Goal: Check status

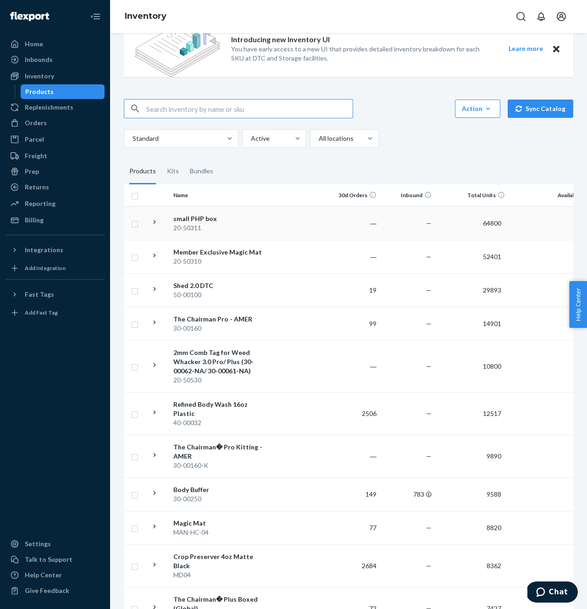
scroll to position [27, 0]
click at [200, 226] on div "20-50311" at bounding box center [221, 227] width 96 height 9
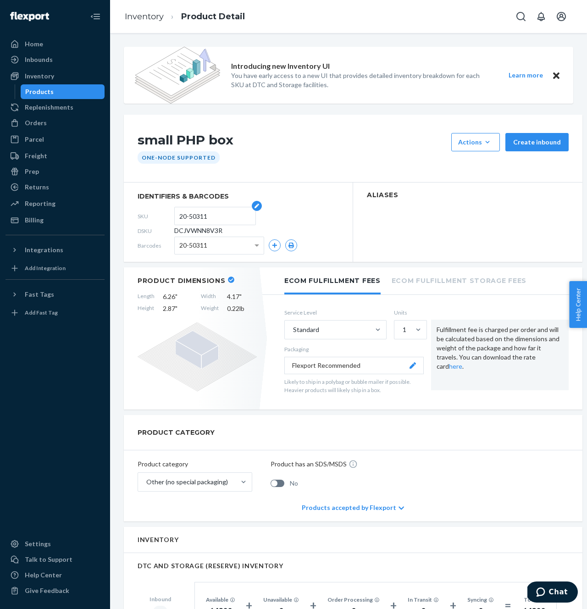
click at [176, 212] on form "20-50311" at bounding box center [215, 216] width 82 height 18
drag, startPoint x: 180, startPoint y: 217, endPoint x: 216, endPoint y: 214, distance: 35.4
click at [216, 214] on input "20-50311" at bounding box center [215, 215] width 72 height 17
click at [346, 147] on h1 "small PHP box" at bounding box center [292, 142] width 309 height 18
click at [397, 122] on div "small PHP box Actions Add components Hide Request removal Create inbound One-No…" at bounding box center [353, 149] width 459 height 68
